Goal: Task Accomplishment & Management: Manage account settings

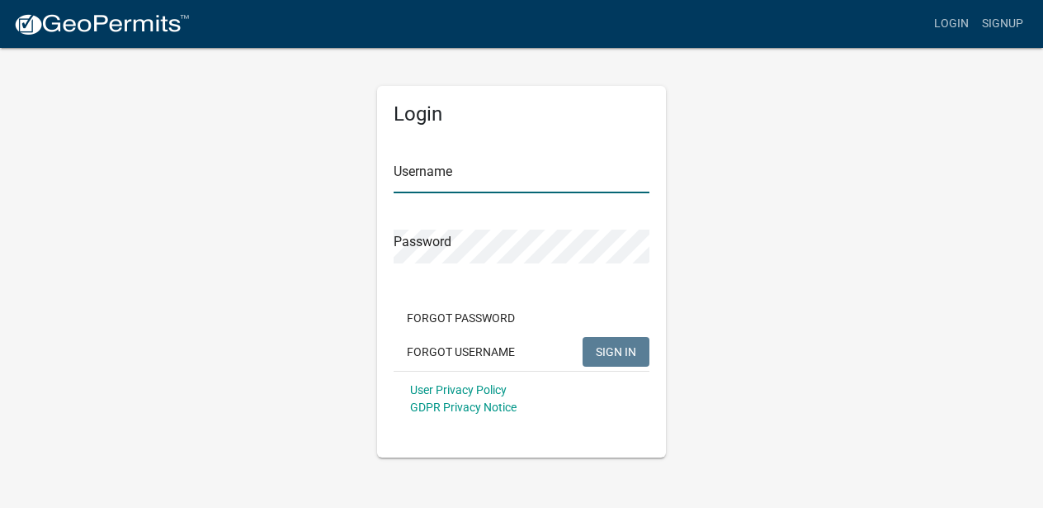
type input "Westcliffebuilders"
click at [622, 347] on span "SIGN IN" at bounding box center [616, 350] width 40 height 13
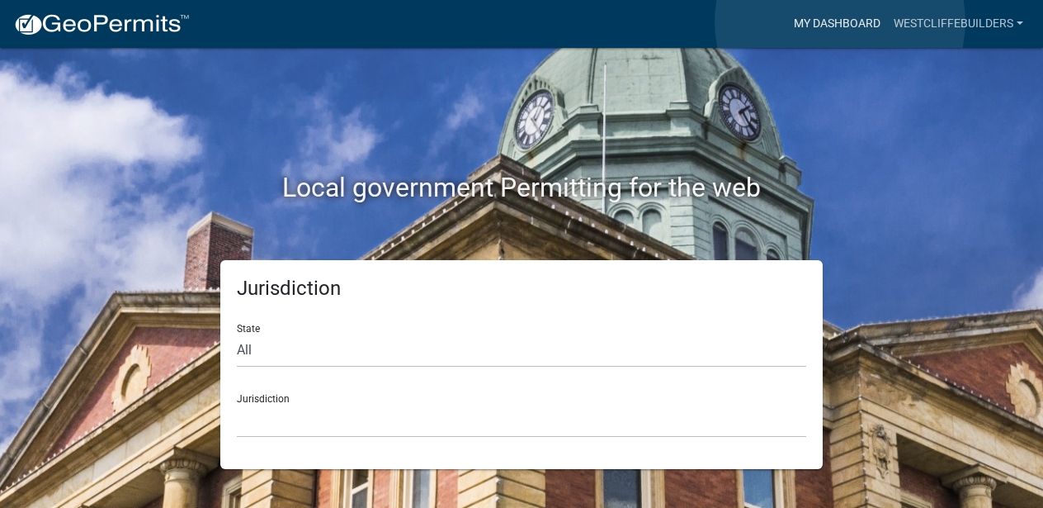
click at [840, 21] on link "My Dashboard" at bounding box center [837, 23] width 100 height 31
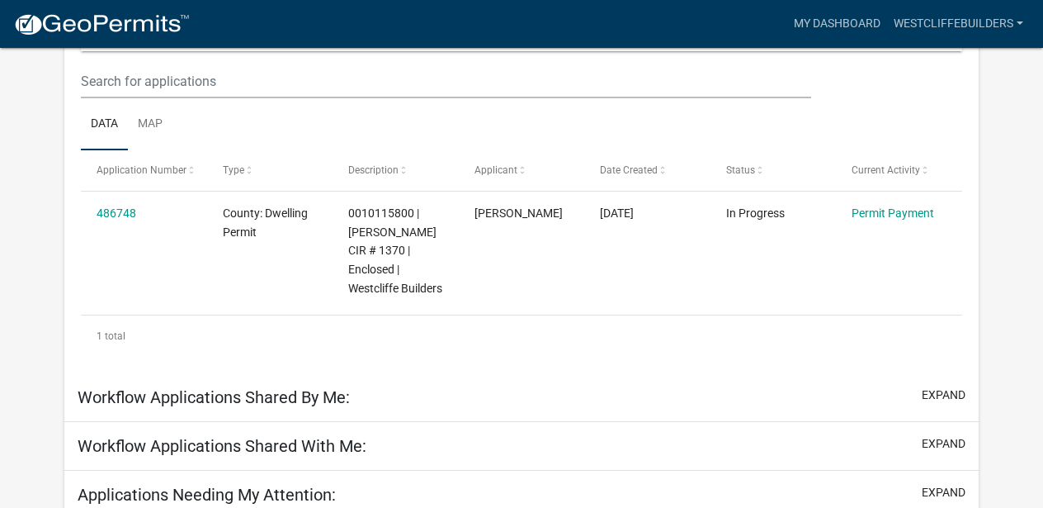
scroll to position [218, 0]
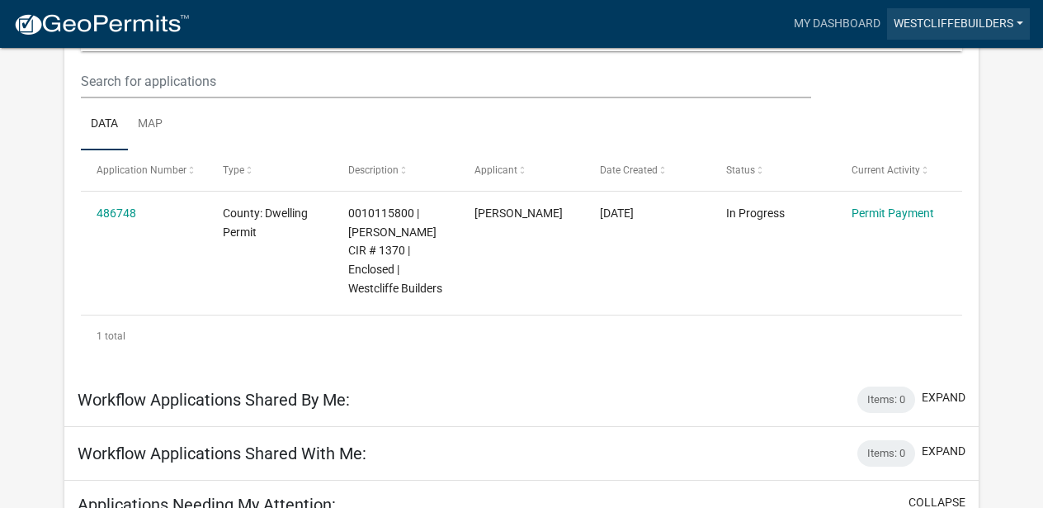
click at [1021, 18] on link "Westcliffebuilders" at bounding box center [958, 23] width 143 height 31
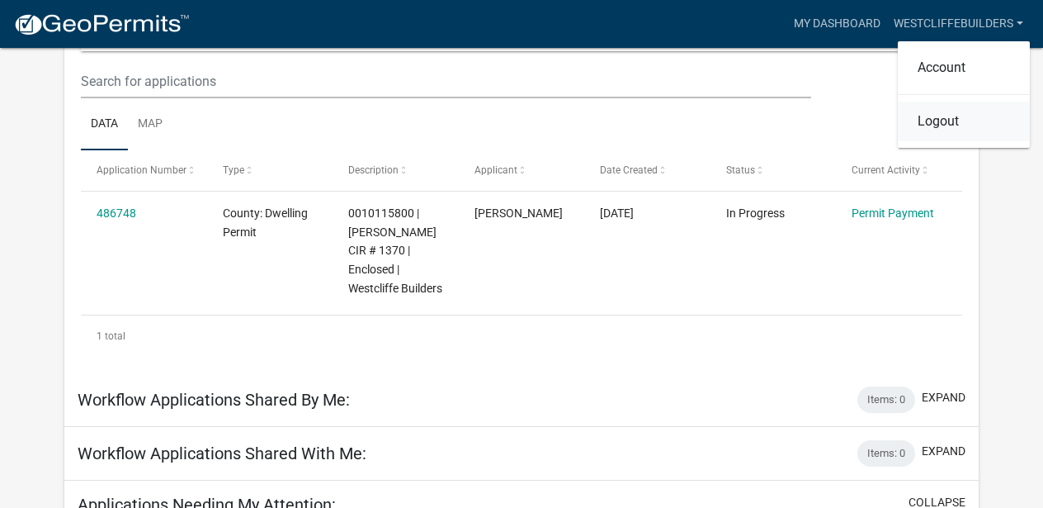
click at [942, 126] on link "Logout" at bounding box center [964, 122] width 132 height 40
